Goal: Task Accomplishment & Management: Manage account settings

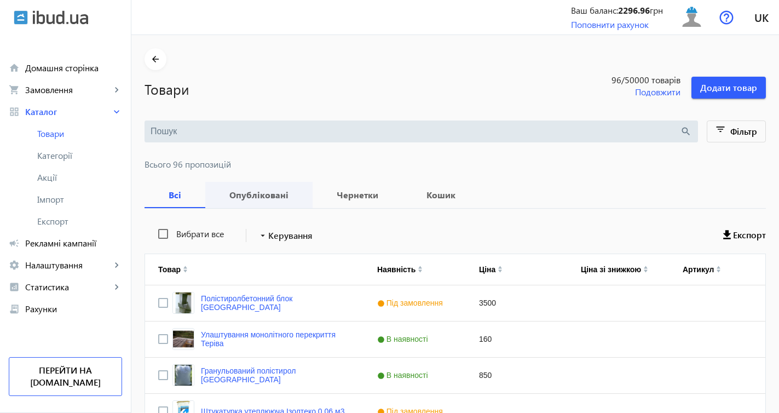
click at [251, 198] on b "Опубліковані" at bounding box center [259, 195] width 81 height 9
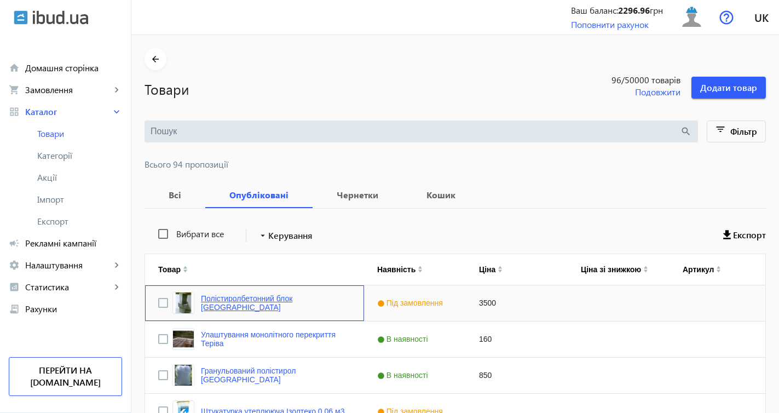
click at [343, 302] on link "Полістиролбетонний блок Новобуд-Дніпро" at bounding box center [276, 303] width 150 height 18
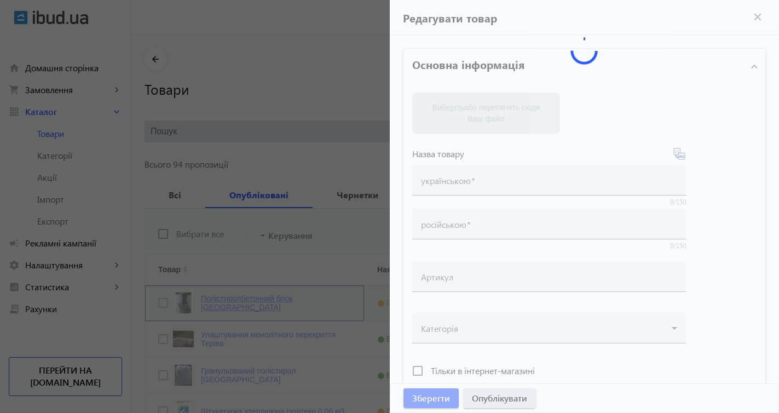
type input "Полістиролбетонний блок Новобуд-Дніпро"
type input "Полистиролбетонный блок Новобуд-Днепр"
checkbox input "true"
type input "3500"
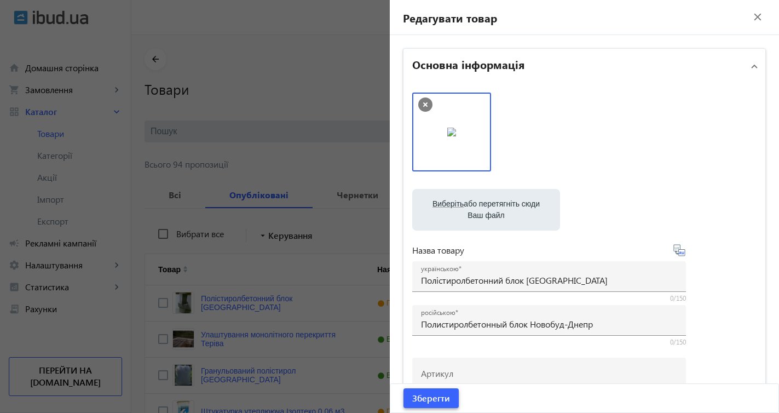
click at [432, 394] on span "Зберегти" at bounding box center [431, 398] width 38 height 12
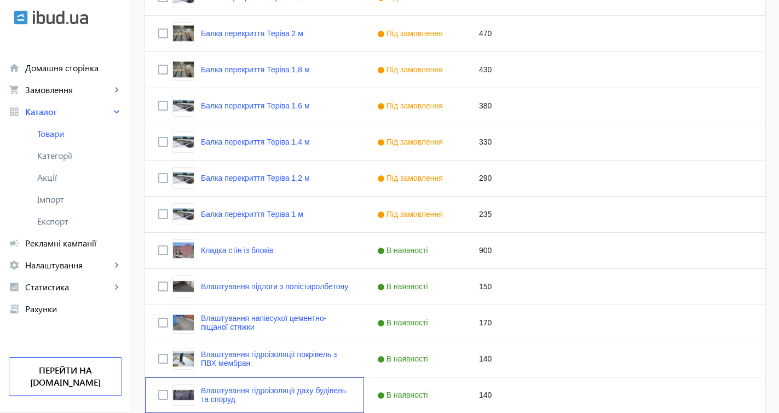
scroll to position [2146, 0]
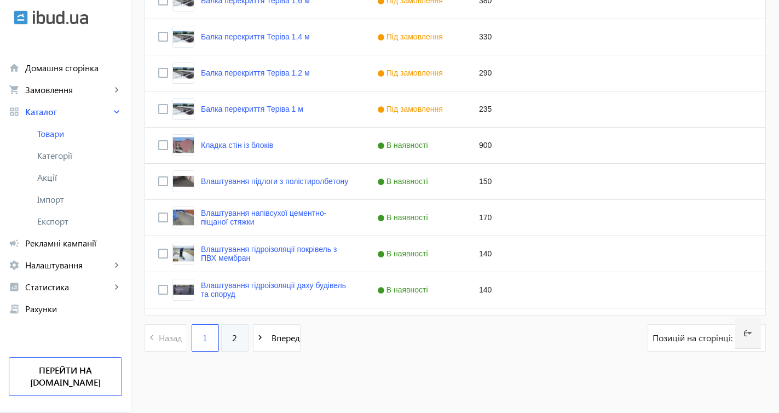
click at [225, 333] on link "2" at bounding box center [234, 337] width 27 height 27
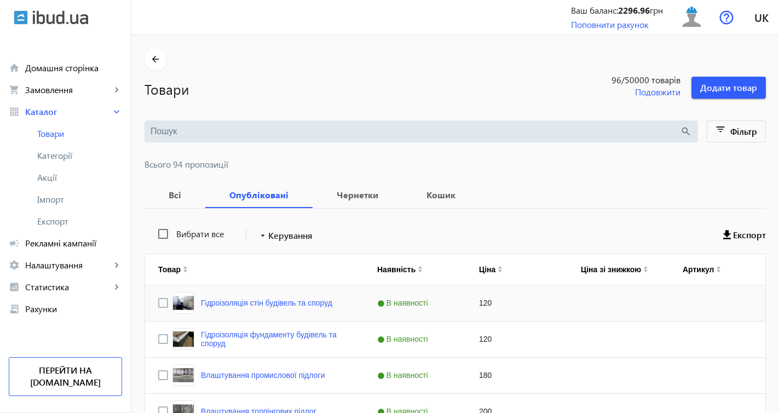
click at [300, 309] on div "Гідроізоляція стін будівель та споруд" at bounding box center [253, 303] width 160 height 22
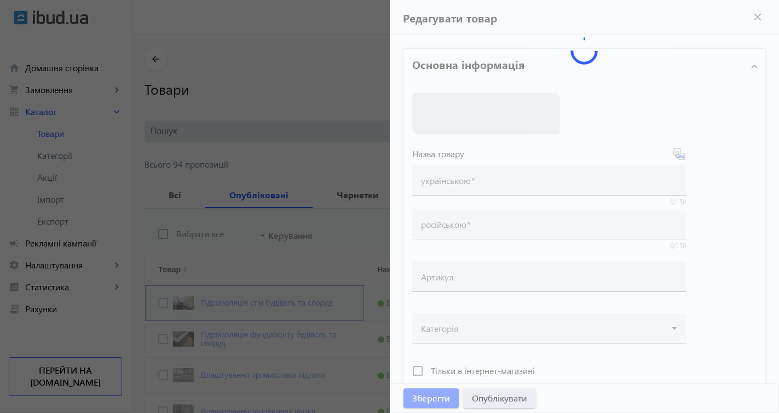
type input "Гідроізоляція стін будівель та споруд"
type input "Гидроизоляция стен зданий и сооружений"
type input "120"
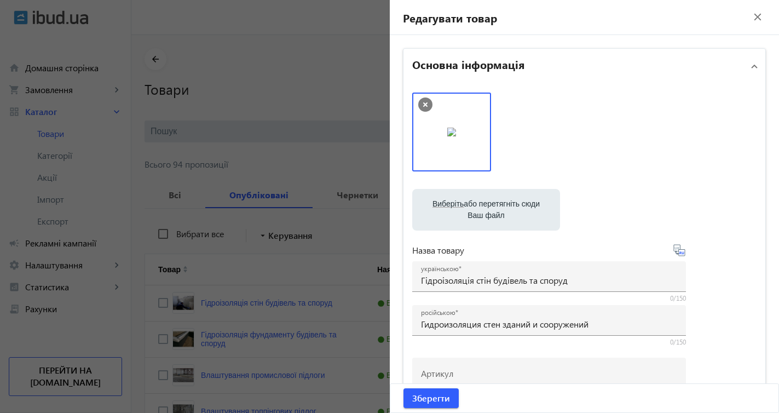
click at [750, 20] on mat-icon "close" at bounding box center [758, 17] width 16 height 16
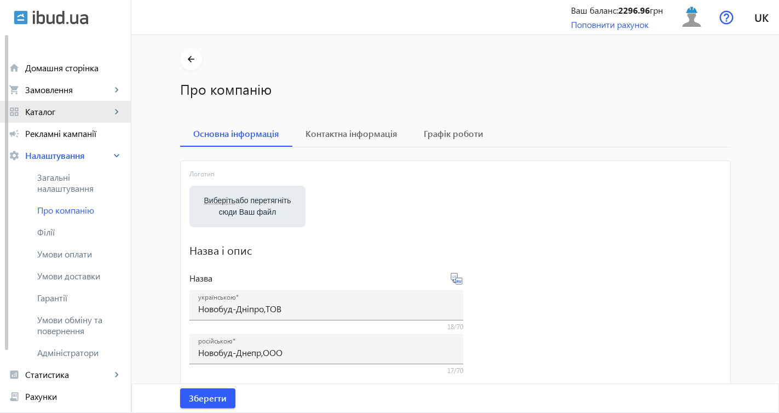
click at [77, 111] on span "Каталог" at bounding box center [68, 111] width 86 height 11
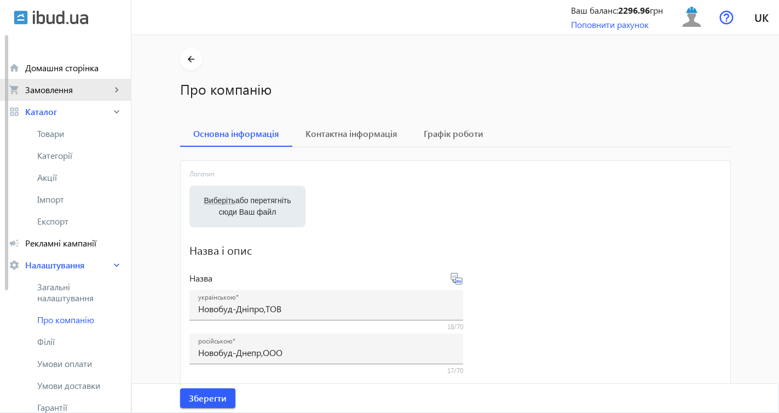
click at [89, 91] on span "Замовлення" at bounding box center [68, 89] width 86 height 11
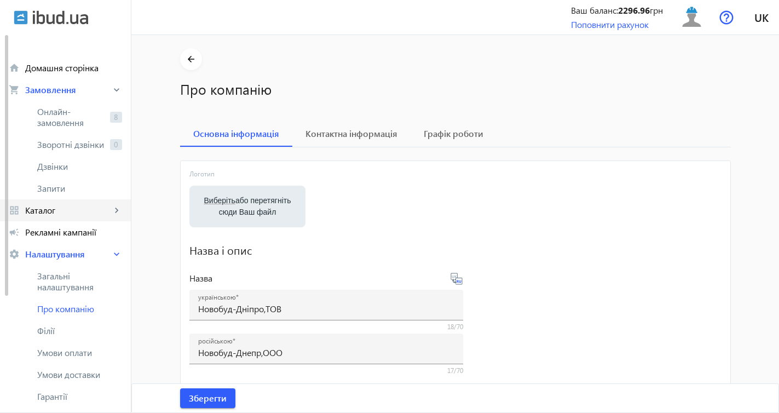
click at [88, 215] on span "Каталог" at bounding box center [68, 210] width 86 height 11
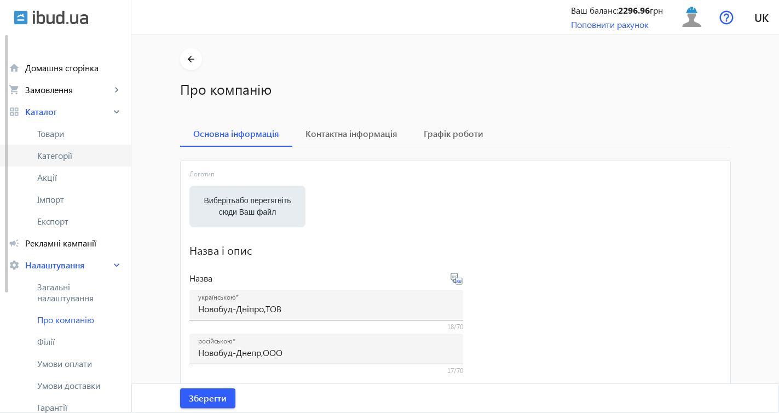
click at [88, 162] on link "Категорії" at bounding box center [65, 156] width 131 height 22
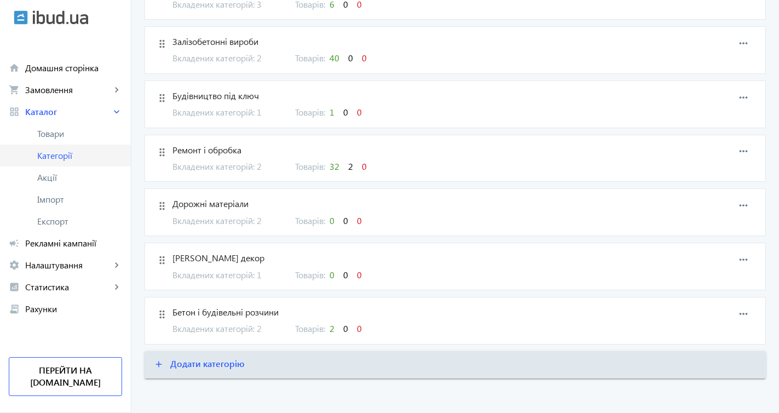
scroll to position [388, 0]
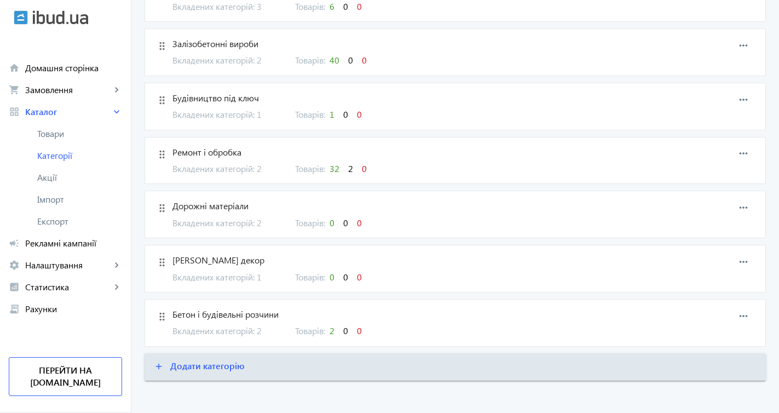
click at [240, 146] on span "Ремонт і обробка" at bounding box center [413, 152] width 480 height 12
